Goal: Find specific page/section: Find specific page/section

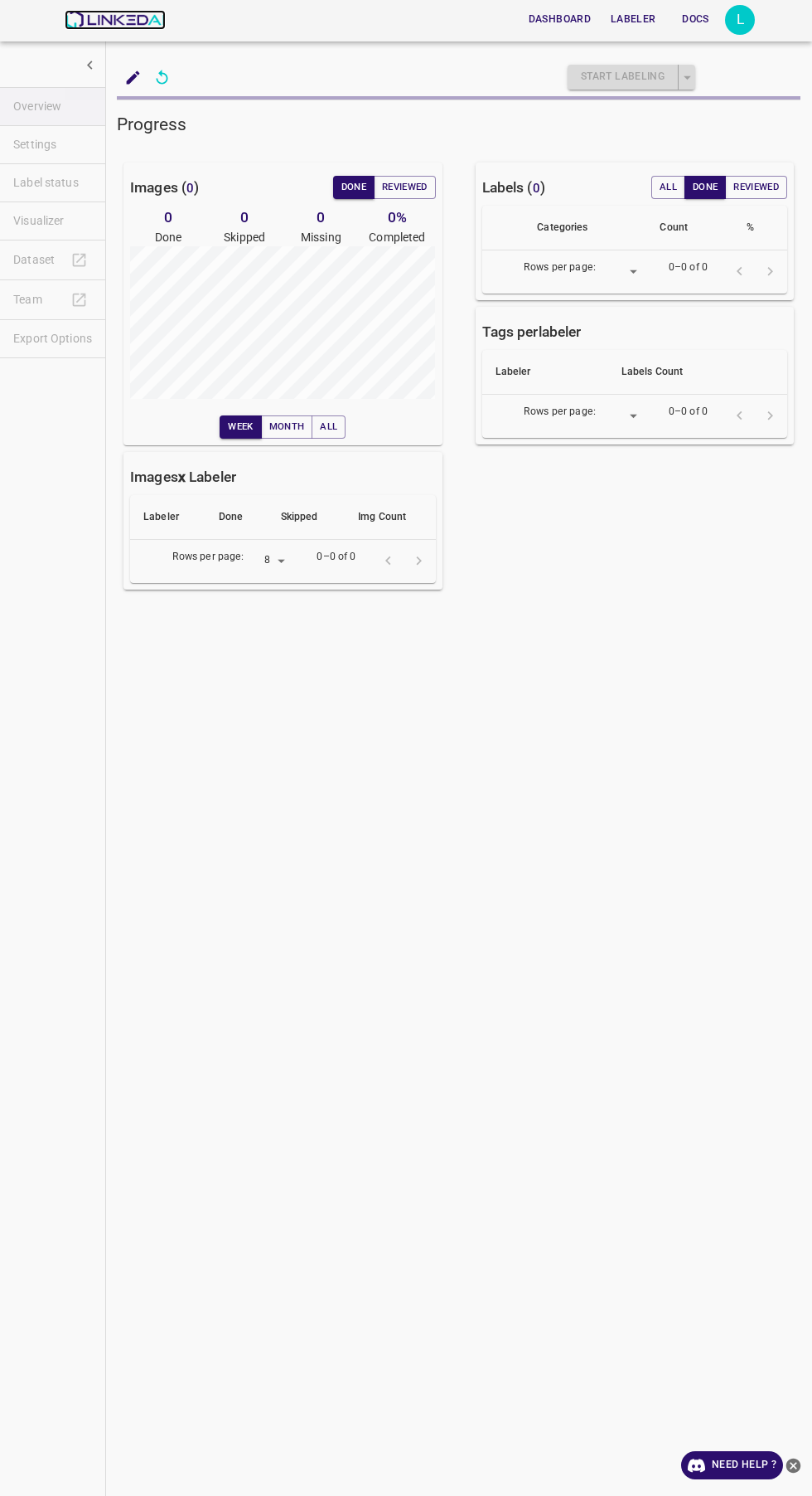
click at [109, 19] on img at bounding box center [115, 19] width 101 height 20
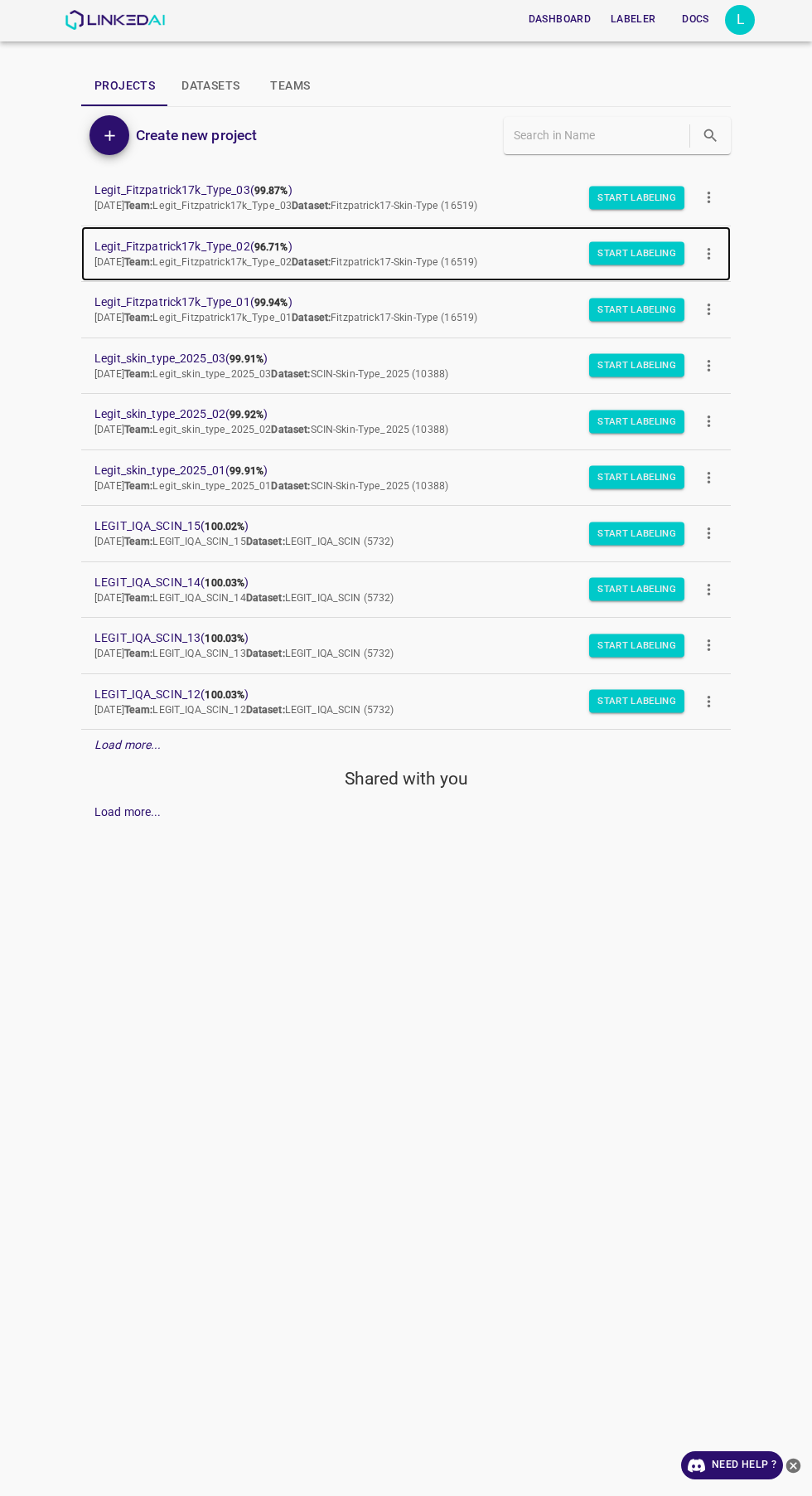
click at [132, 241] on span "Legit_Fitzpatrick17k_Type_02 ( 96.71% )" at bounding box center [393, 246] width 597 height 18
